Goal: Navigation & Orientation: Find specific page/section

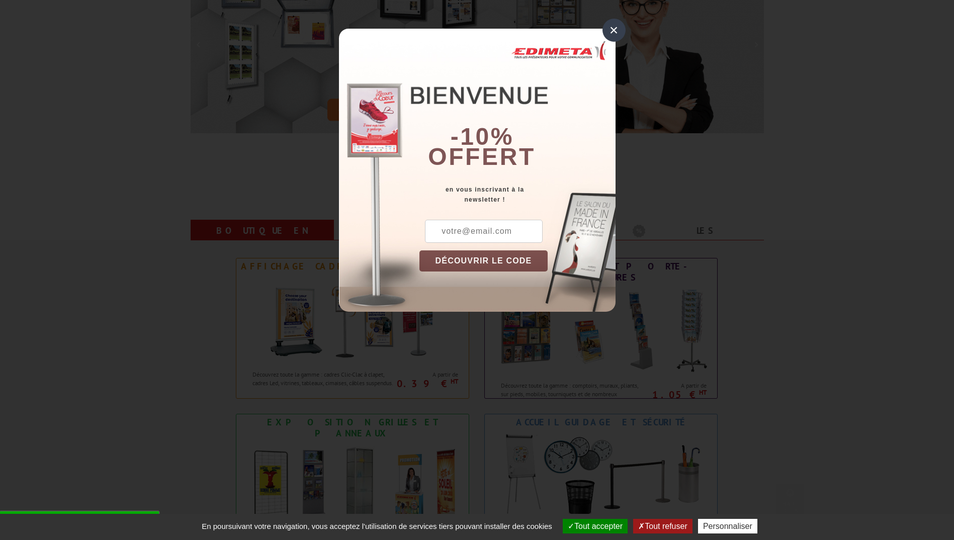
scroll to position [201, 0]
click at [615, 32] on div "×" at bounding box center [614, 30] width 23 height 23
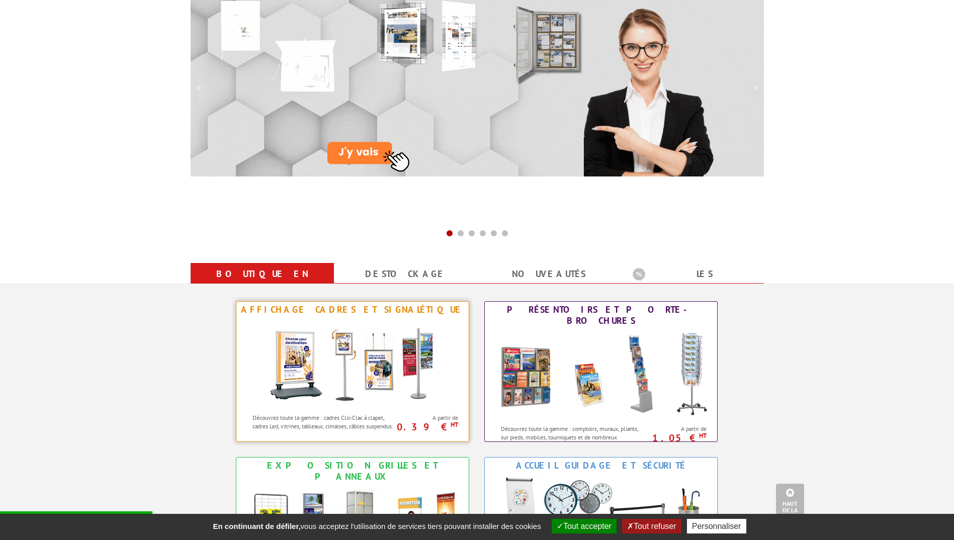
scroll to position [151, 0]
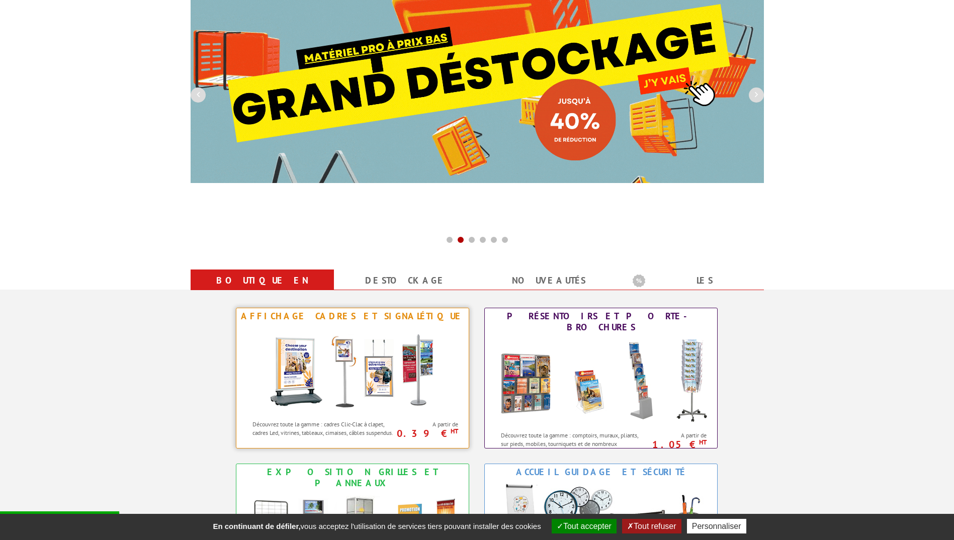
click at [344, 372] on img at bounding box center [353, 369] width 186 height 91
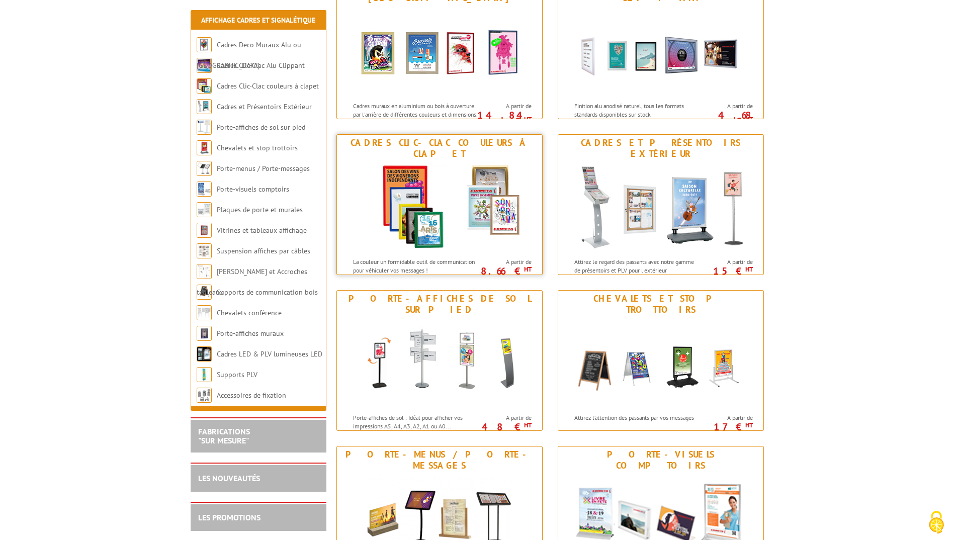
scroll to position [201, 0]
click at [737, 206] on img at bounding box center [661, 206] width 186 height 91
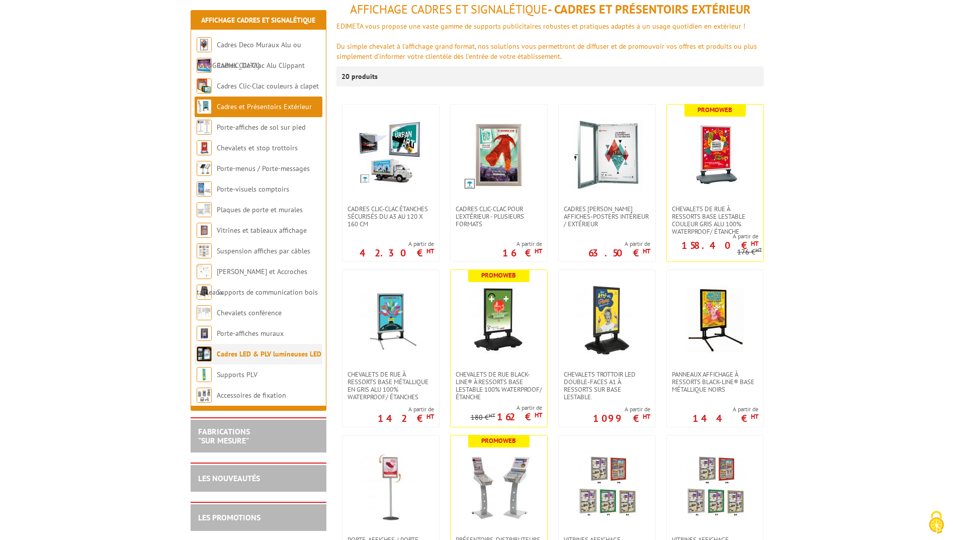
scroll to position [201, 0]
